Goal: Transaction & Acquisition: Book appointment/travel/reservation

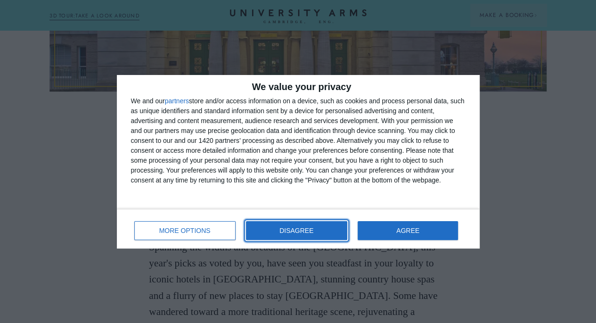
click at [328, 229] on button "DISAGREE" at bounding box center [296, 230] width 101 height 19
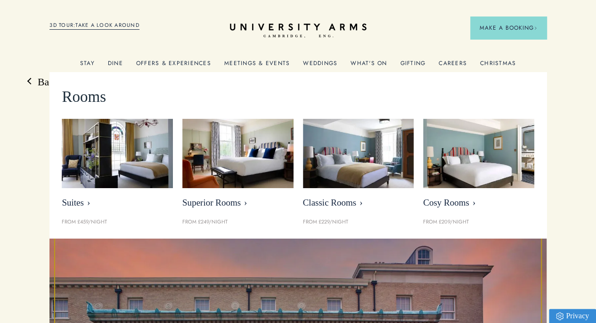
click at [93, 68] on link "Stay" at bounding box center [87, 66] width 15 height 12
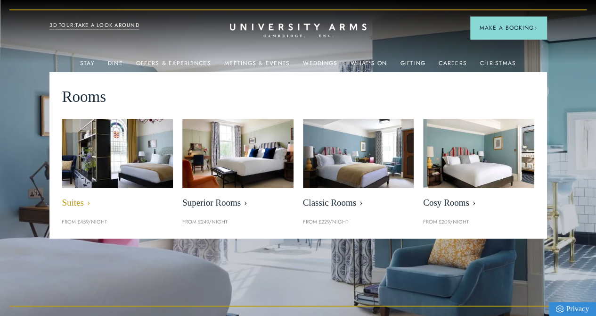
click at [133, 141] on img at bounding box center [118, 154] width 128 height 80
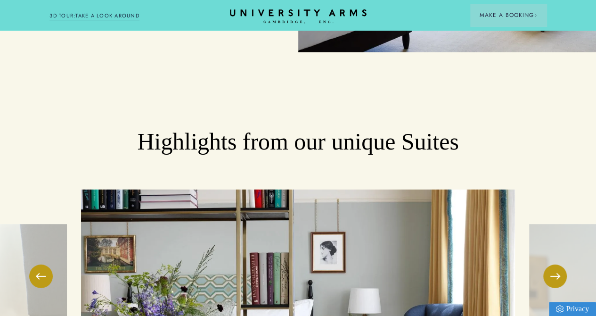
scroll to position [1366, 0]
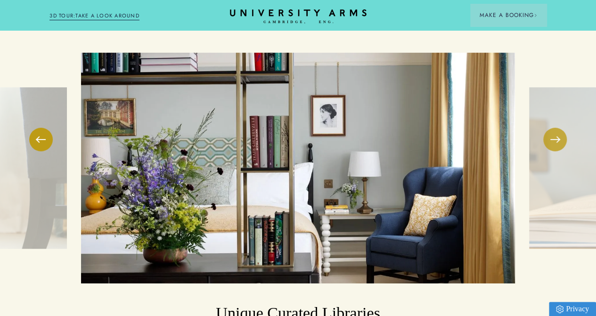
click at [565, 151] on button at bounding box center [555, 140] width 24 height 24
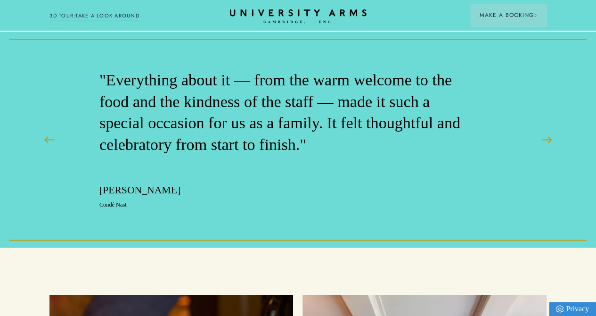
scroll to position [2355, 0]
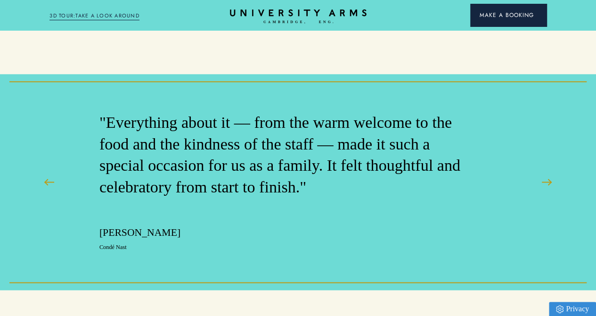
click at [516, 13] on span "Make a Booking" at bounding box center [507, 15] width 57 height 8
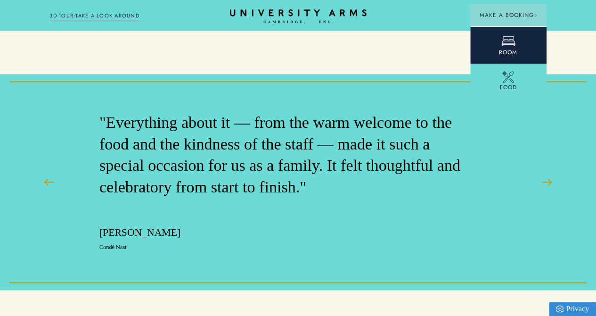
click at [506, 42] on icon at bounding box center [508, 41] width 14 height 14
